Goal: Task Accomplishment & Management: Manage account settings

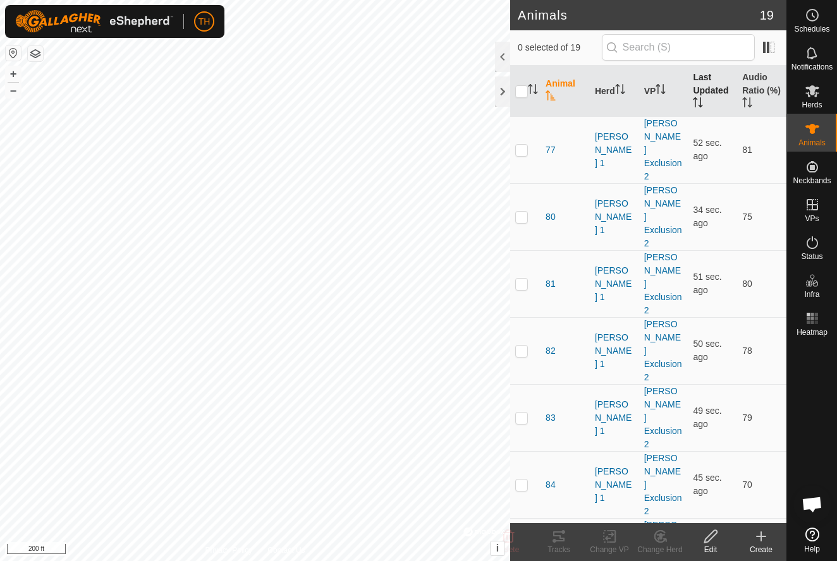
click at [704, 82] on th "Last Updated" at bounding box center [712, 91] width 49 height 51
click at [754, 76] on th "Audio Ratio (%)" at bounding box center [761, 91] width 49 height 51
click at [549, 144] on span "87" at bounding box center [551, 150] width 10 height 13
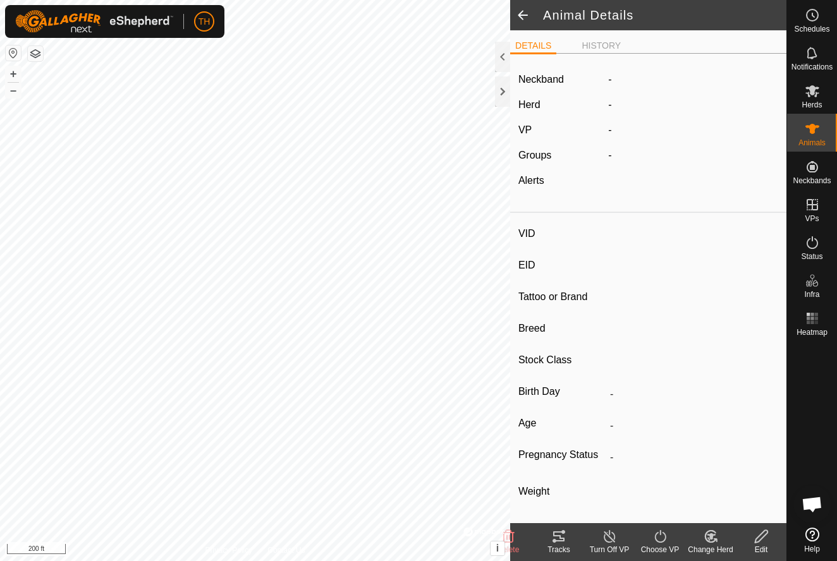
type input "87"
type input "-"
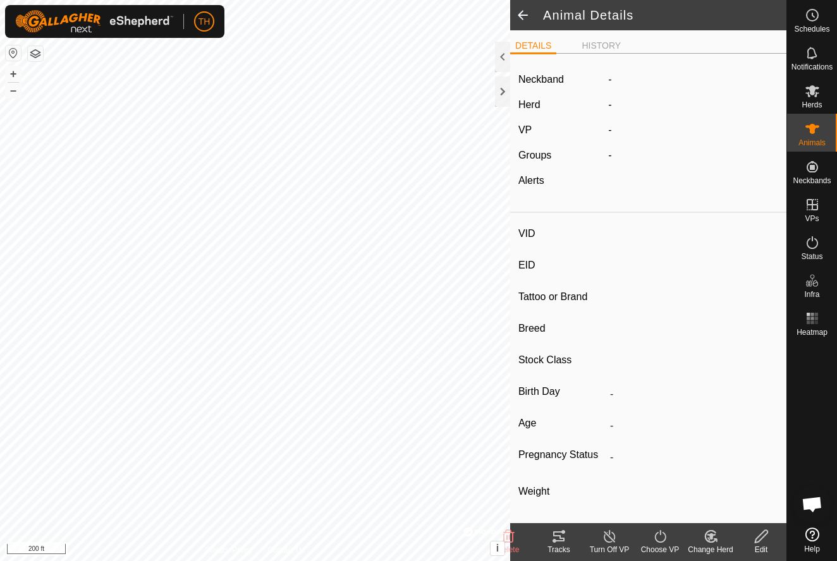
type input "0 kg"
type input "-"
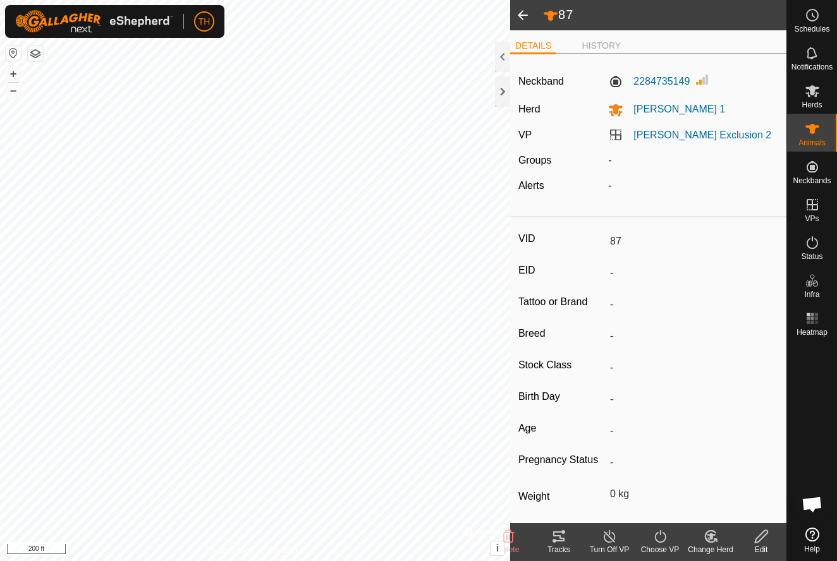
click at [562, 538] on icon at bounding box center [558, 537] width 11 height 10
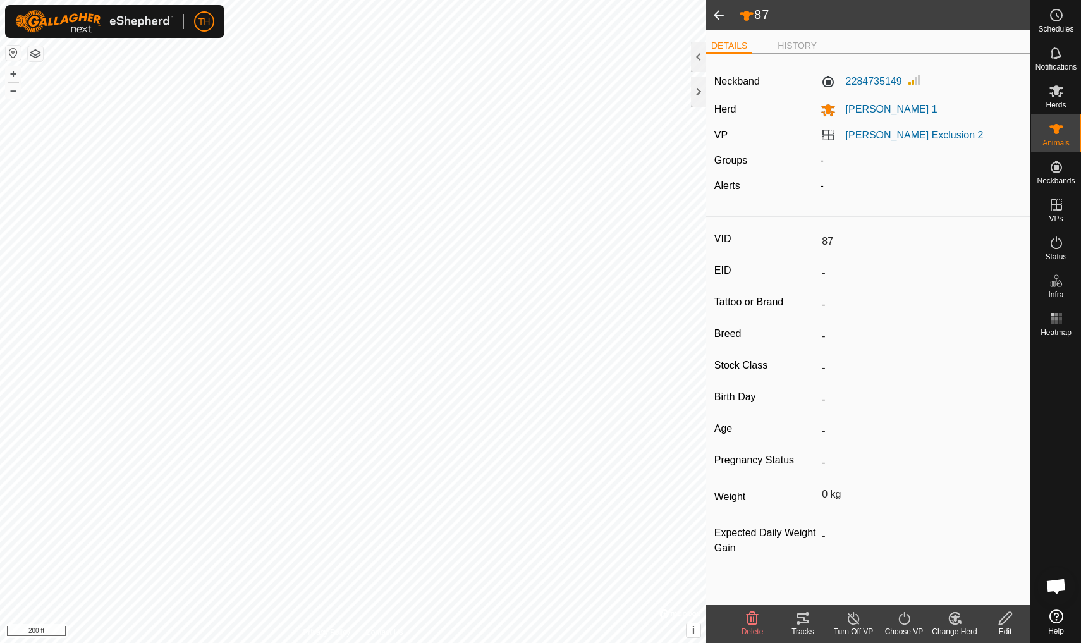
click at [807, 561] on icon at bounding box center [802, 618] width 15 height 15
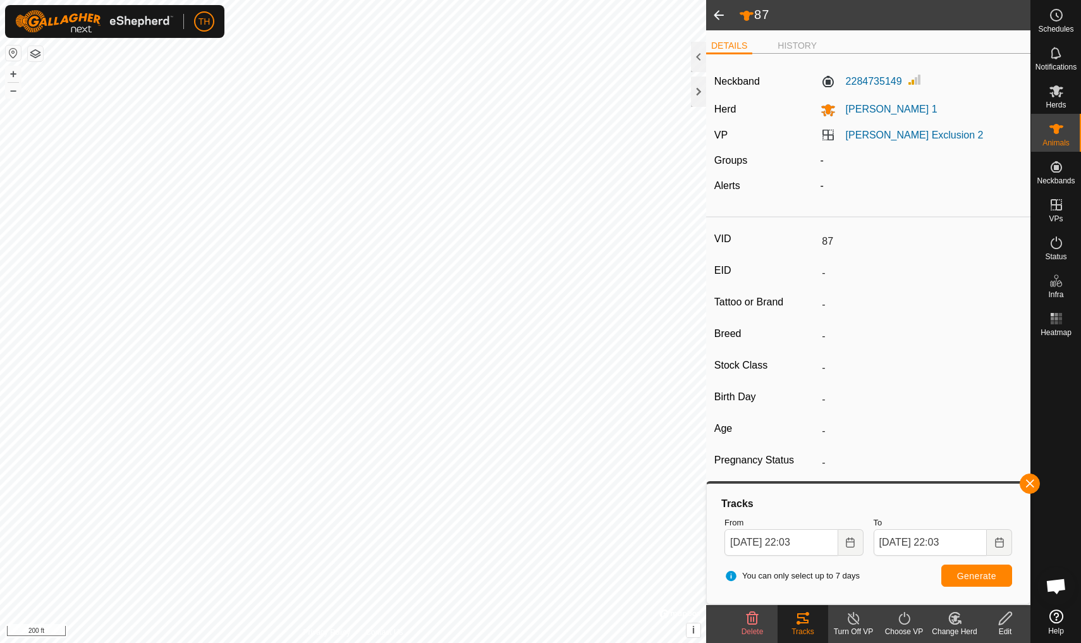
click at [719, 16] on span at bounding box center [718, 15] width 25 height 30
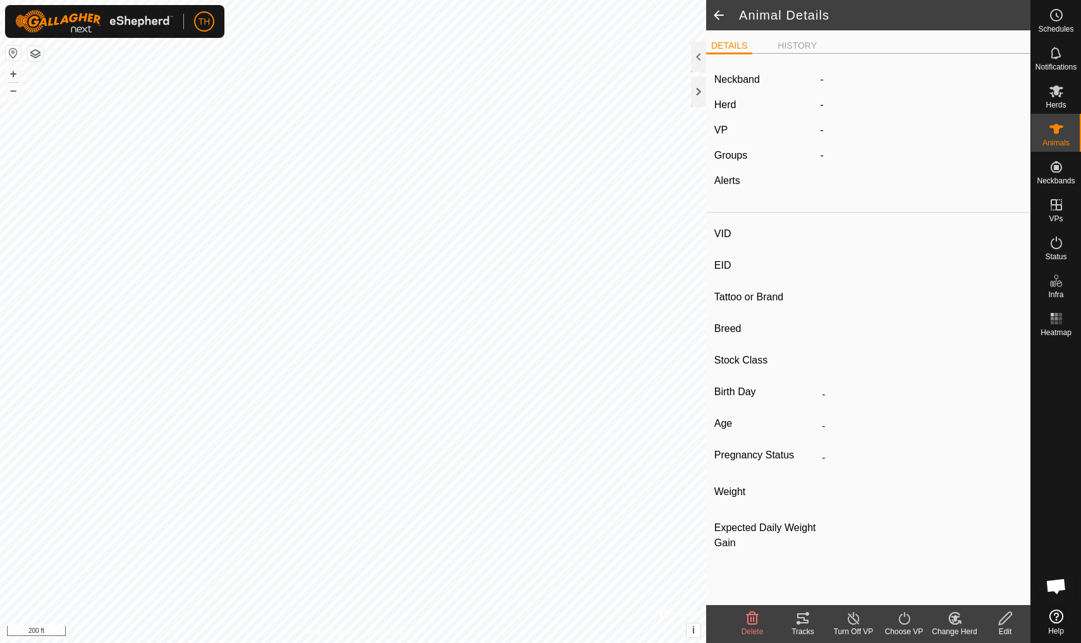
type input "95"
type input "-"
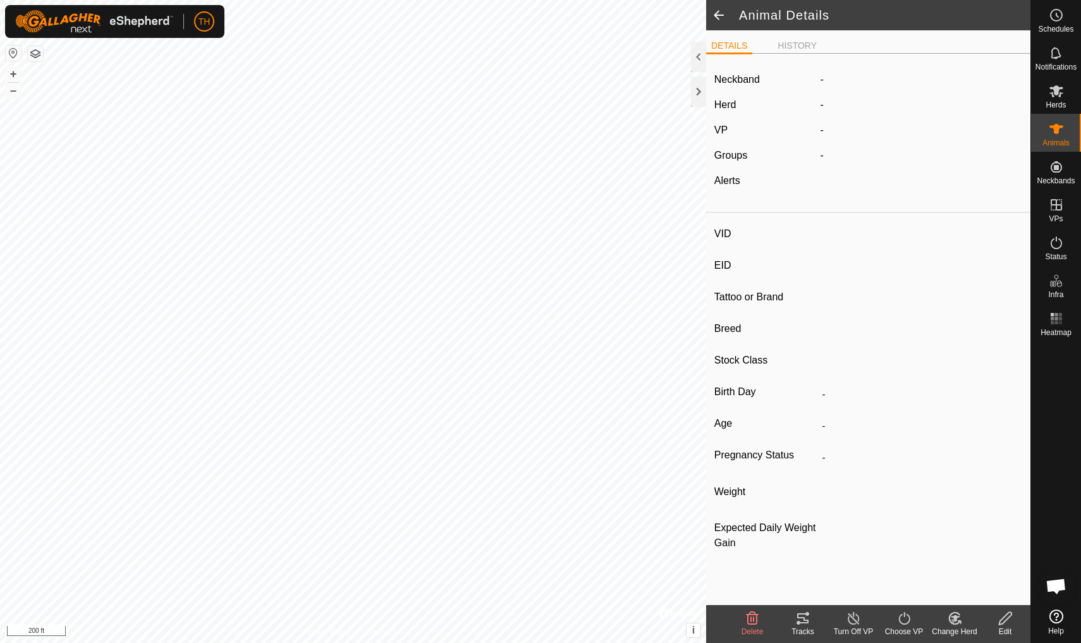
type input "0 kg"
type input "-"
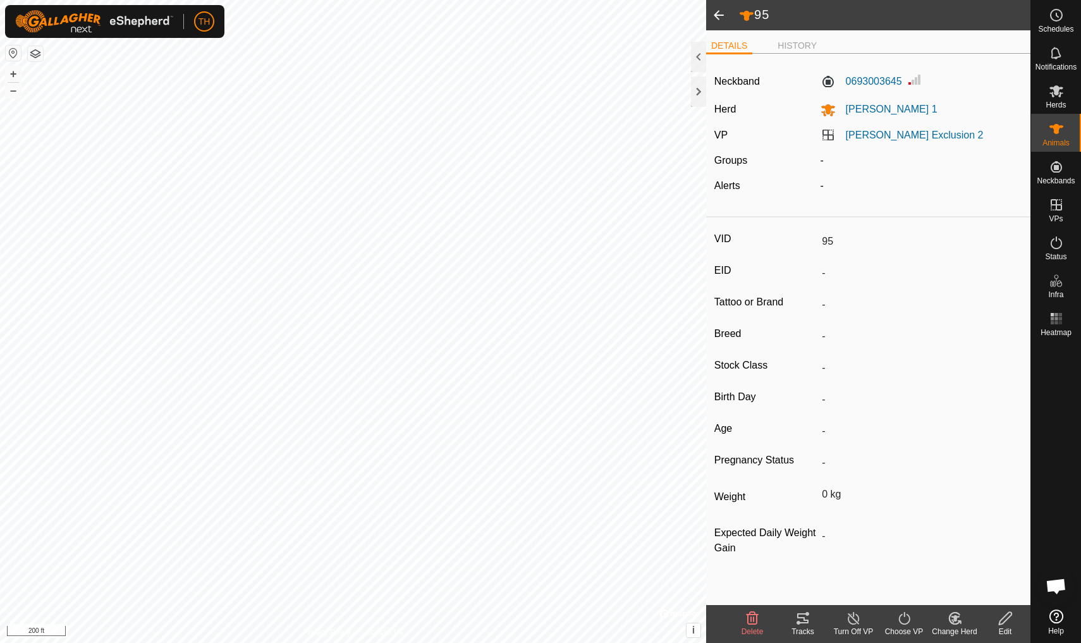
click at [802, 561] on div "Tracks" at bounding box center [803, 631] width 51 height 11
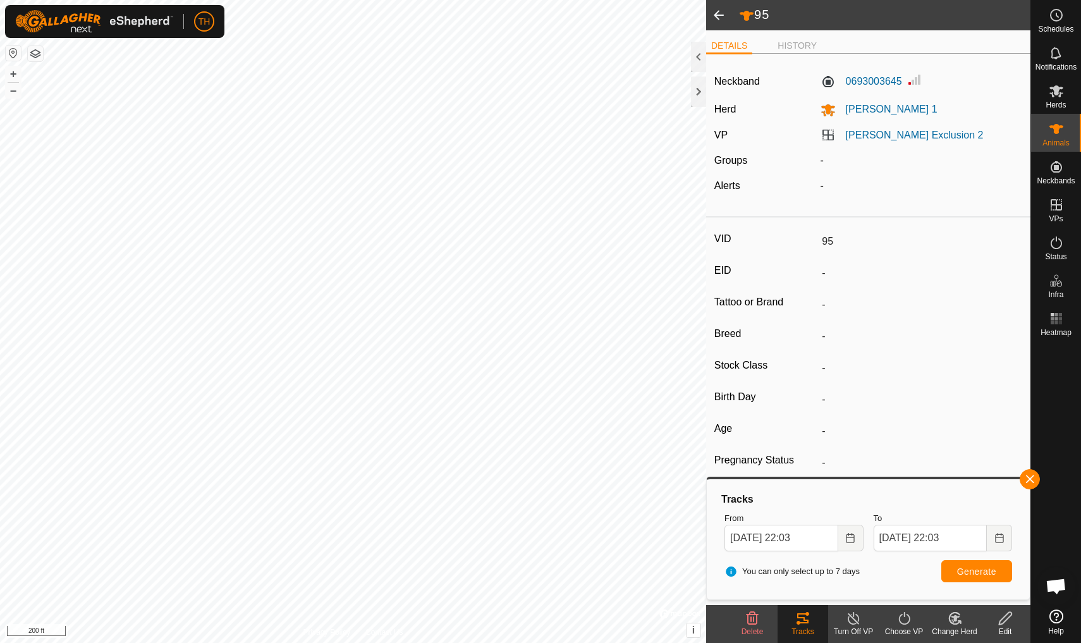
click at [720, 15] on span at bounding box center [718, 15] width 25 height 30
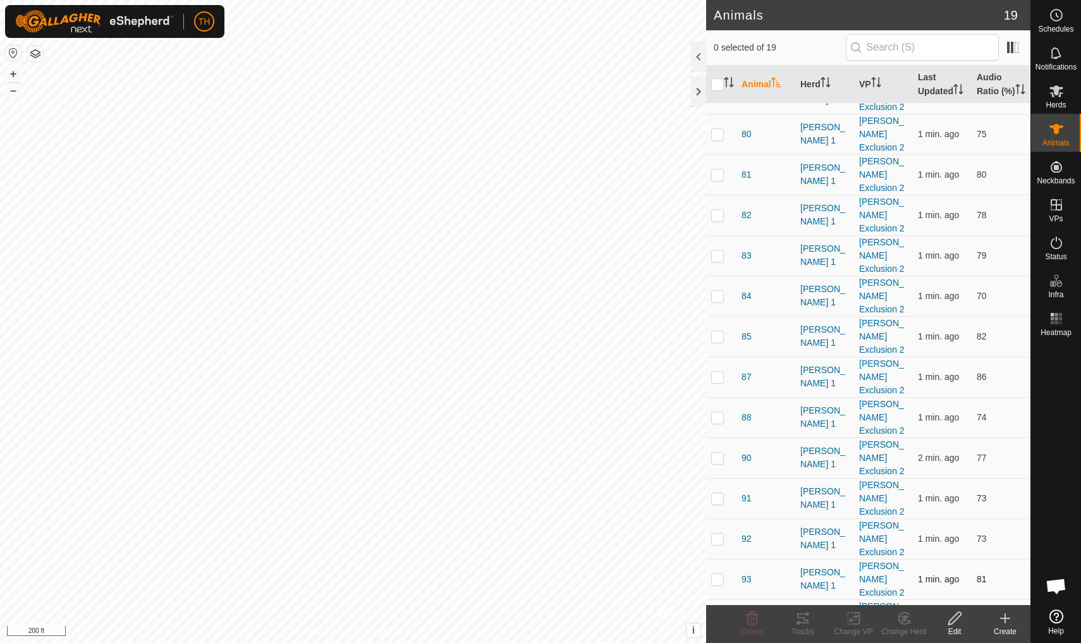
scroll to position [28, 0]
click at [747, 412] on span "88" at bounding box center [747, 418] width 10 height 13
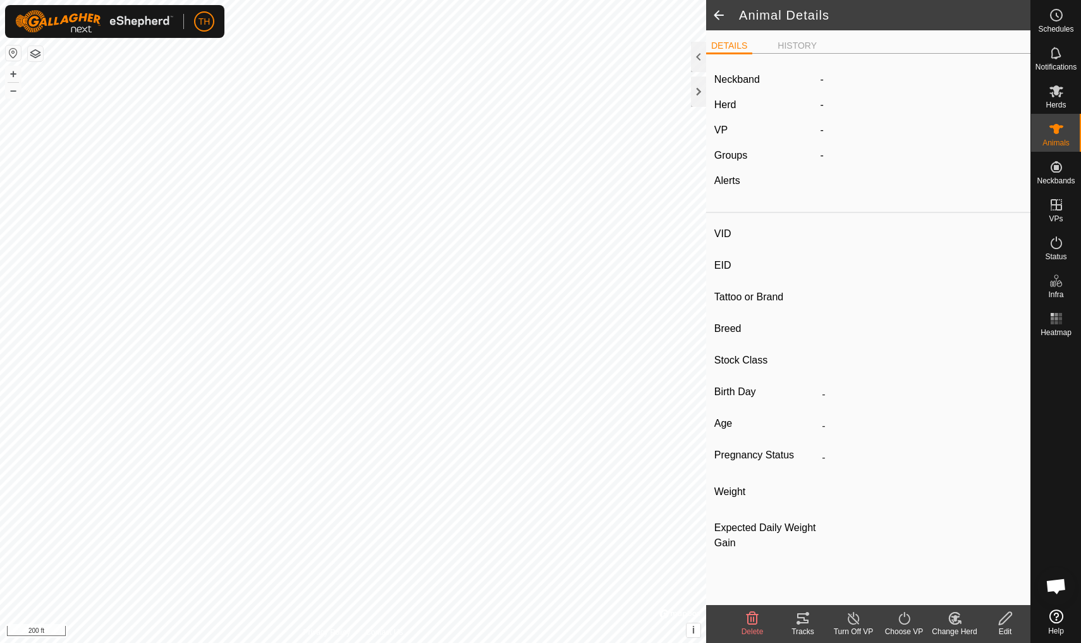
type input "88"
type input "-"
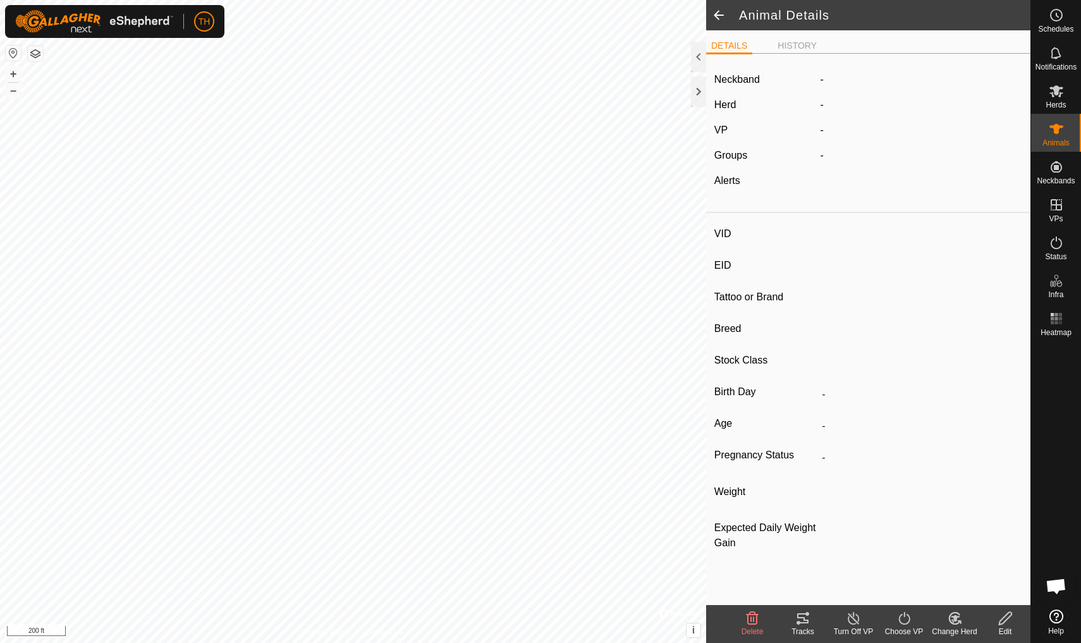
type input "0 kg"
type input "-"
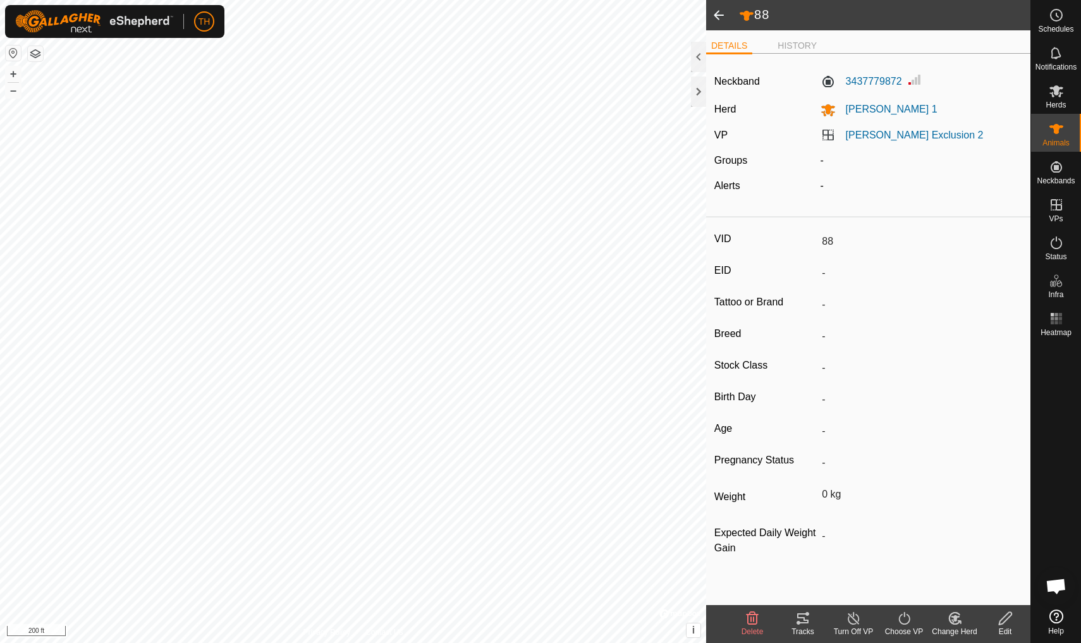
click at [808, 561] on icon at bounding box center [802, 618] width 11 height 10
